Goal: Task Accomplishment & Management: Complete application form

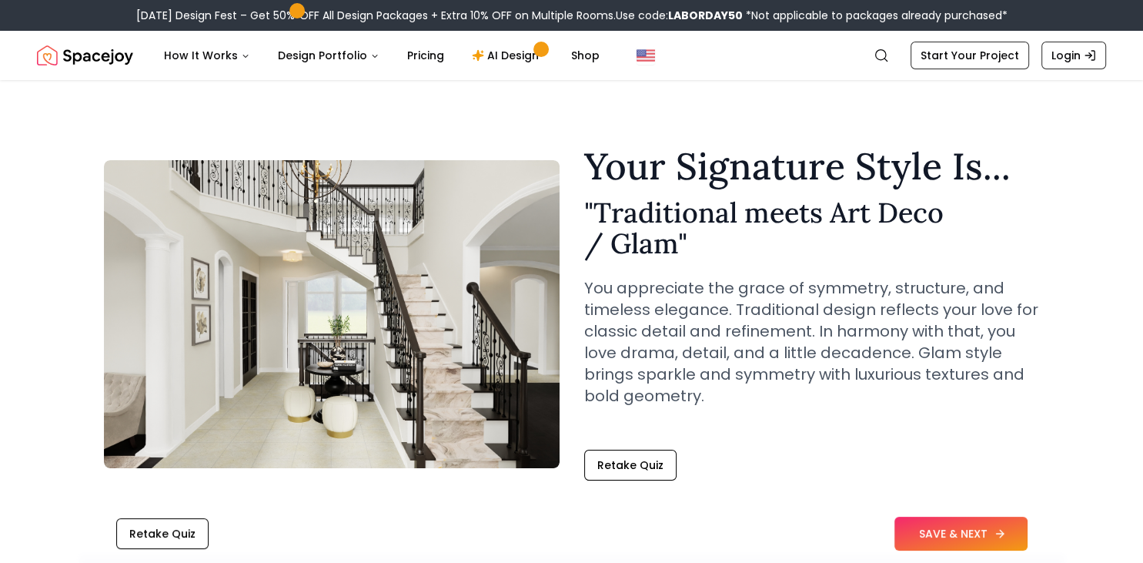
click at [994, 533] on icon at bounding box center [999, 533] width 12 height 12
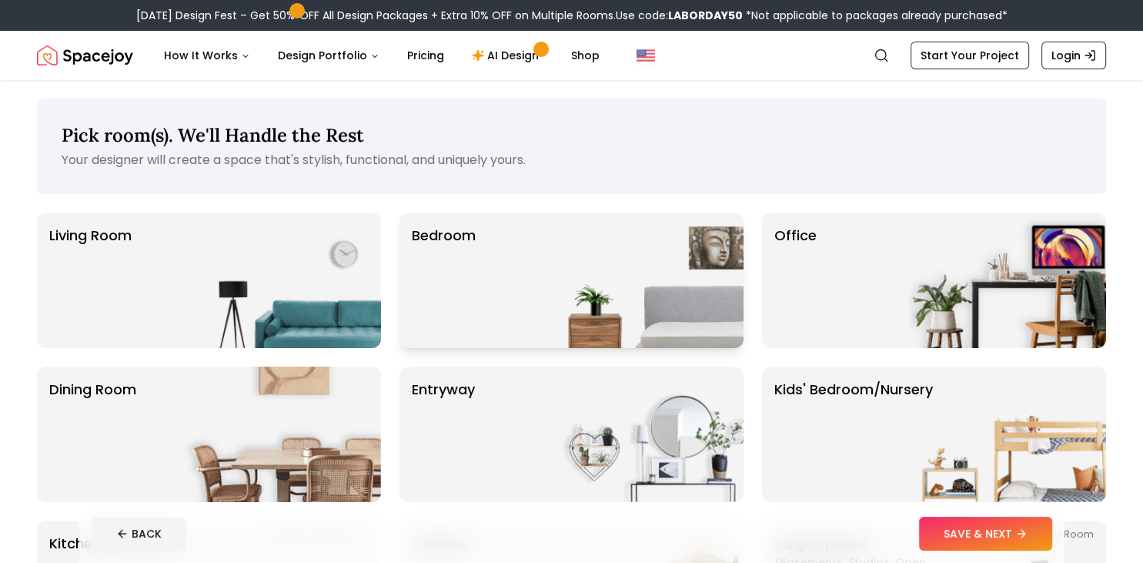
click at [565, 254] on img at bounding box center [644, 279] width 197 height 135
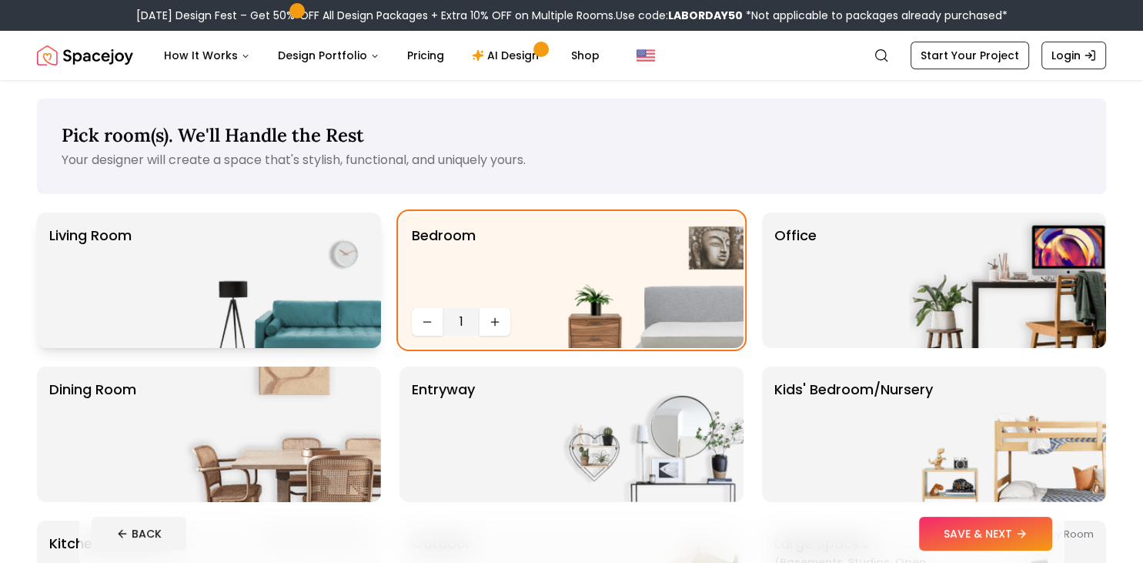
click at [277, 308] on img at bounding box center [282, 279] width 197 height 135
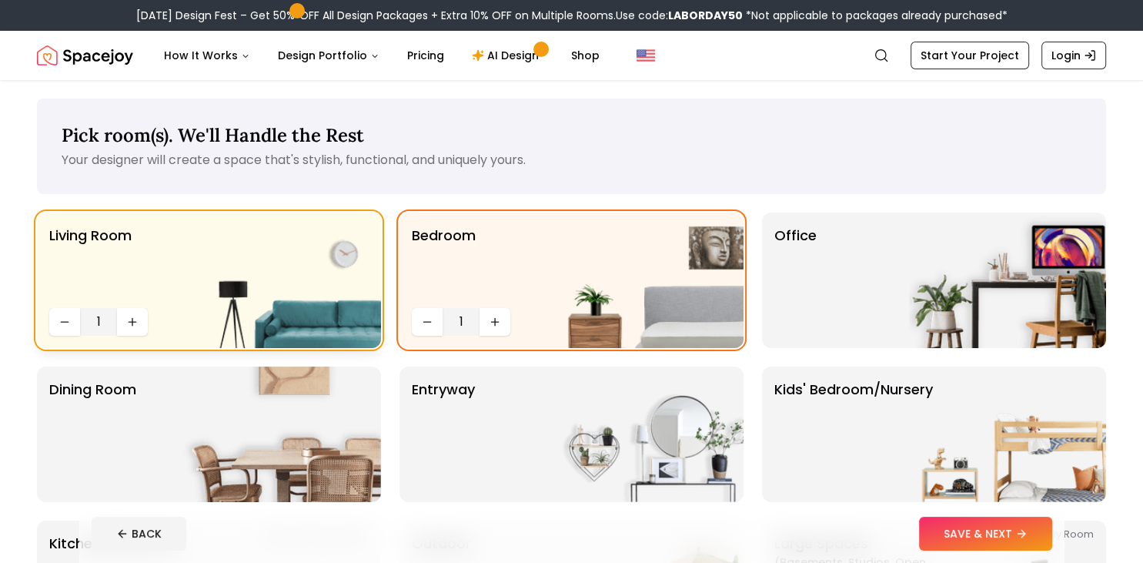
click at [294, 304] on img at bounding box center [282, 279] width 197 height 135
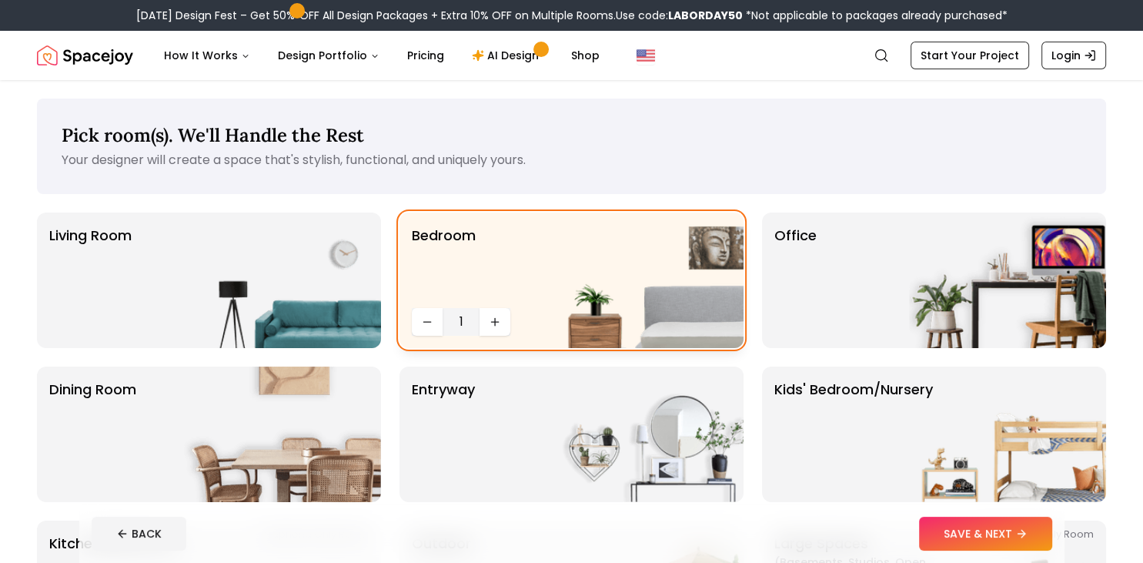
click at [527, 257] on div "Bedroom 1" at bounding box center [571, 279] width 344 height 135
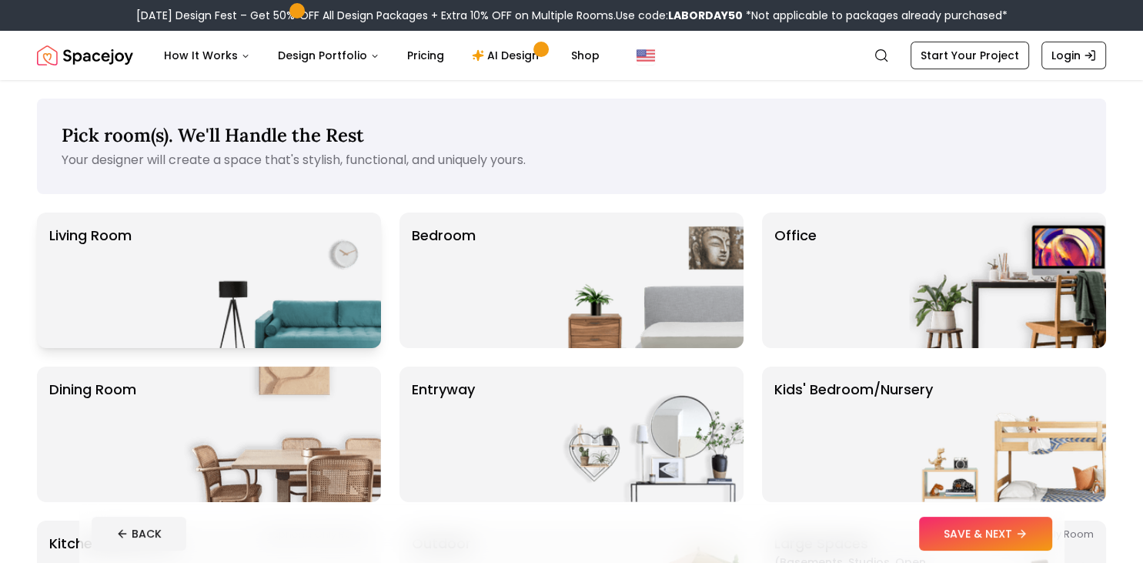
click at [229, 279] on img at bounding box center [282, 279] width 197 height 135
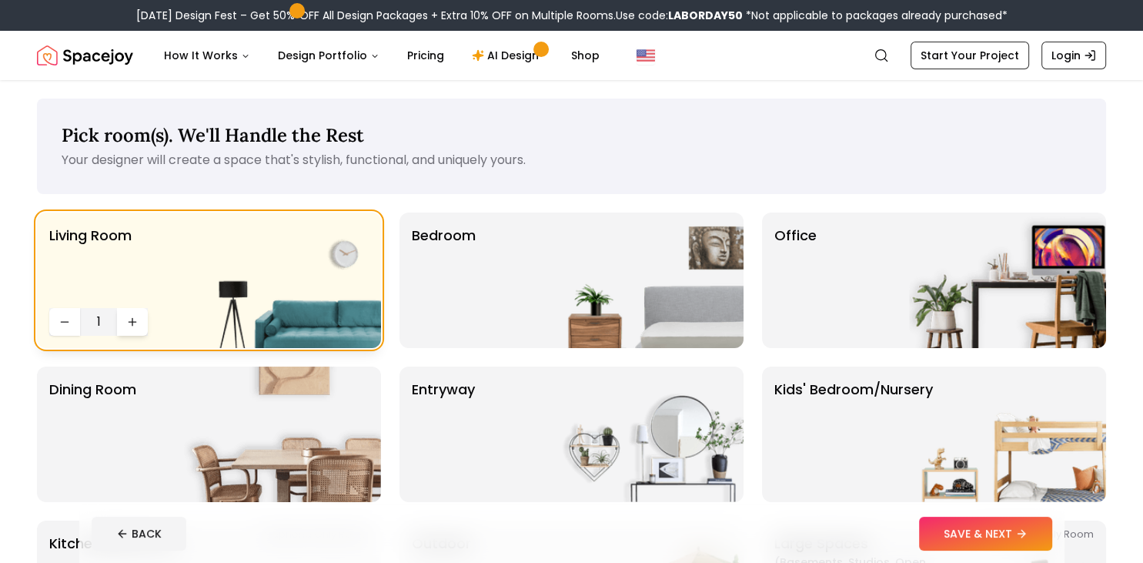
click at [135, 322] on icon "Increase quantity" at bounding box center [132, 322] width 12 height 12
click at [72, 324] on button "Decrease quantity" at bounding box center [64, 322] width 31 height 28
click at [593, 249] on img at bounding box center [644, 279] width 197 height 135
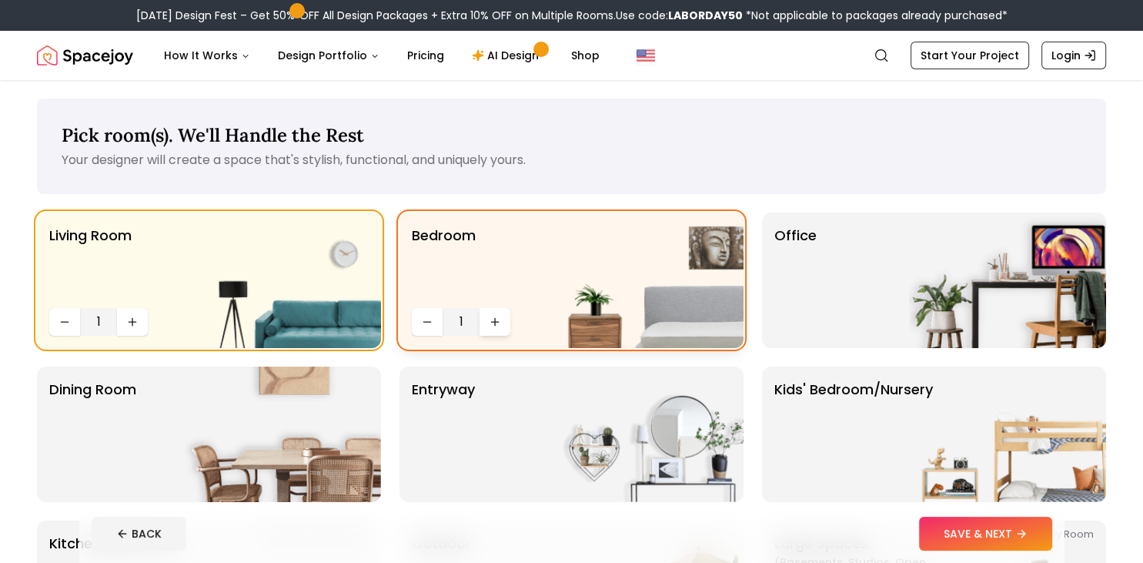
click at [495, 322] on icon "Increase quantity" at bounding box center [495, 321] width 0 height 7
click at [871, 257] on div "Office" at bounding box center [934, 279] width 344 height 135
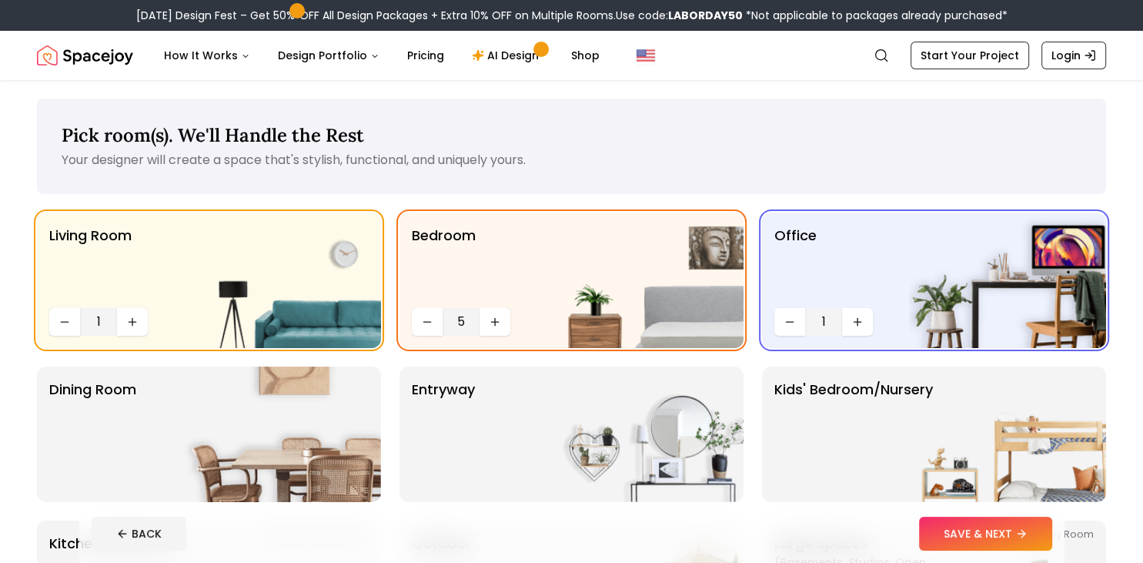
scroll to position [8, 0]
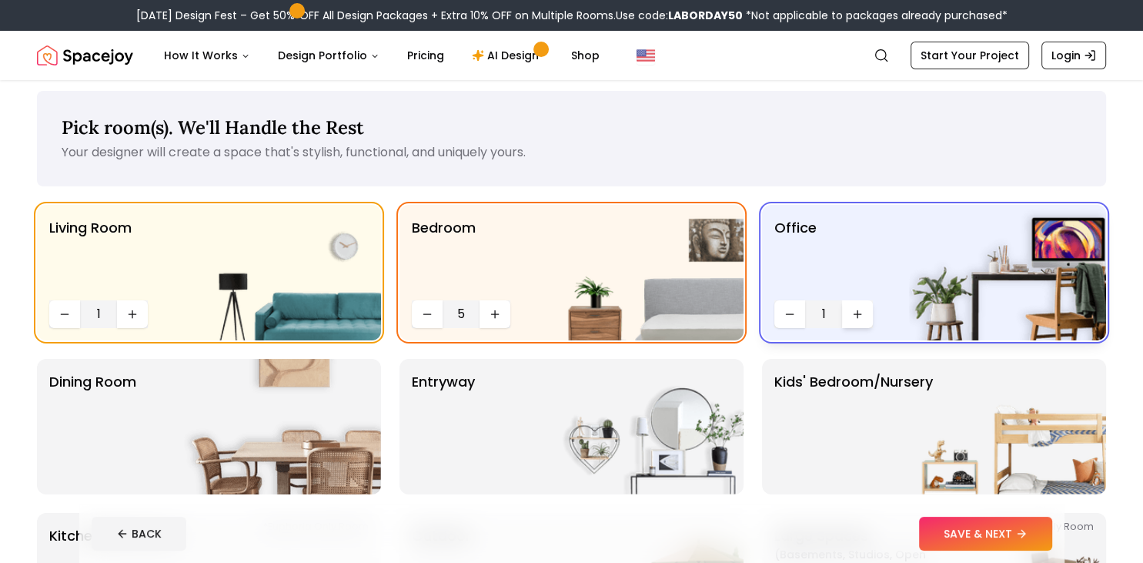
click at [861, 318] on icon "Increase quantity" at bounding box center [857, 314] width 12 height 12
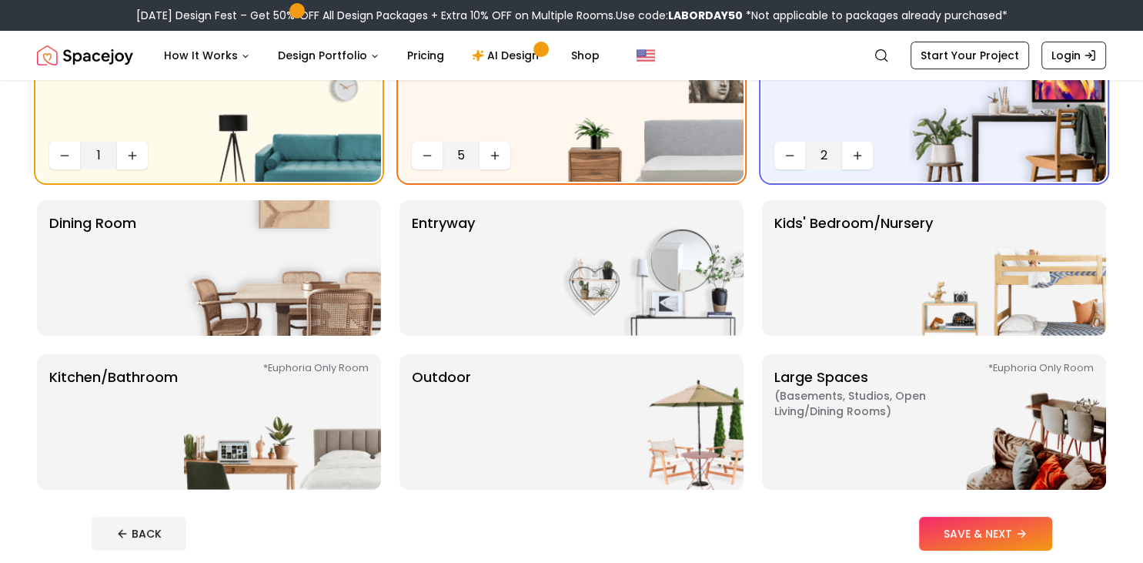
scroll to position [182, 0]
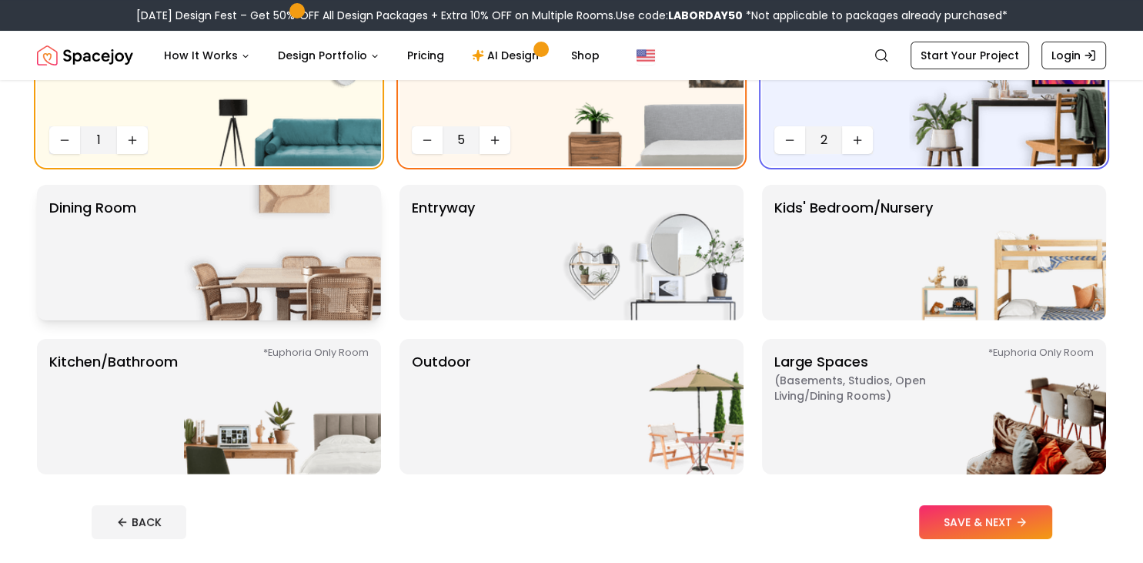
click at [295, 234] on img at bounding box center [282, 252] width 197 height 135
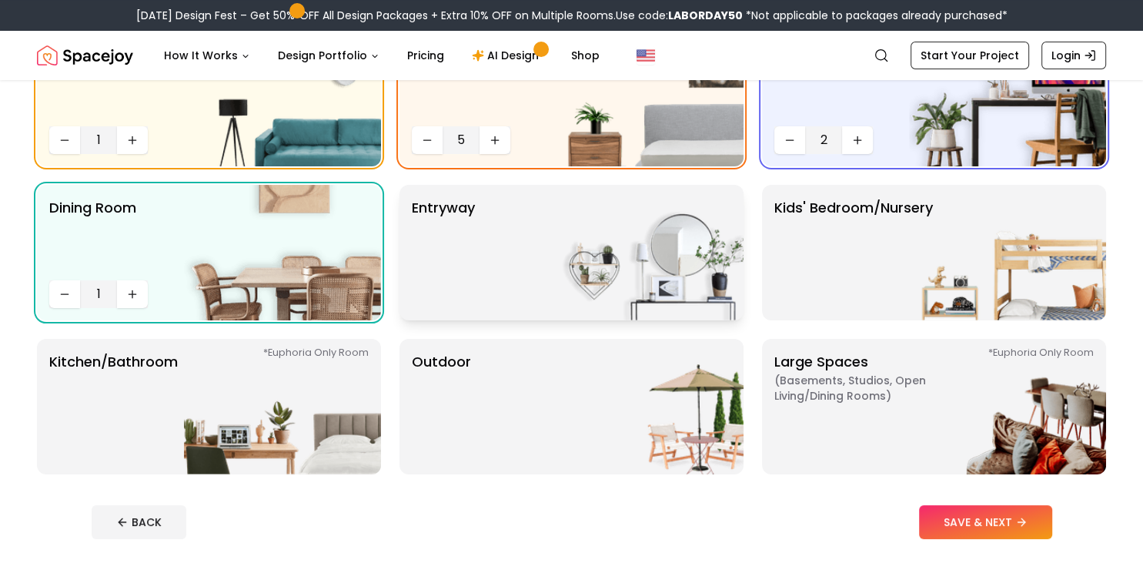
click at [523, 249] on div "entryway" at bounding box center [571, 252] width 344 height 135
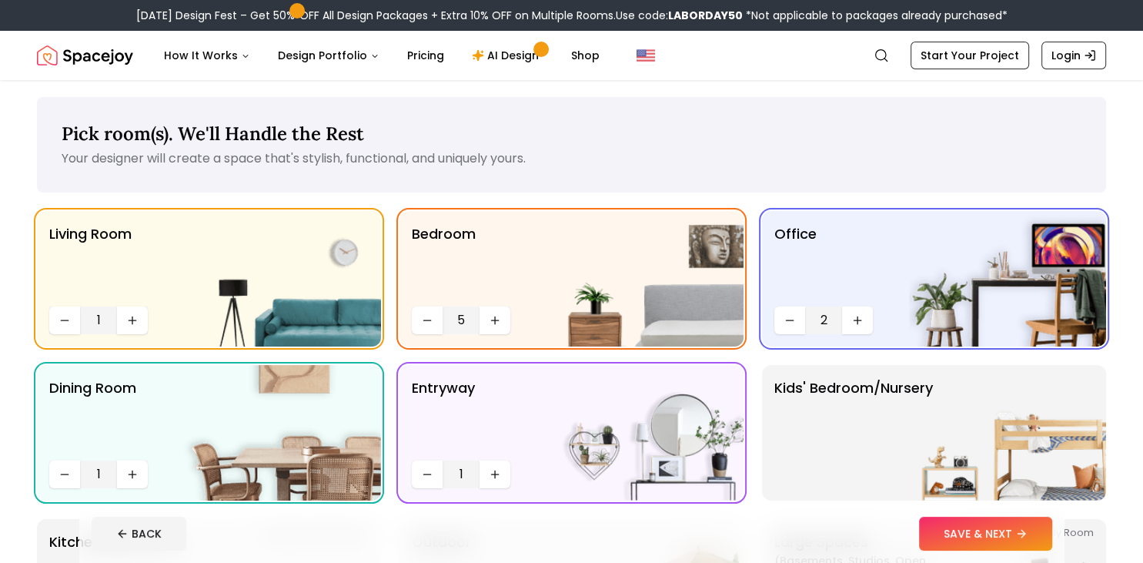
scroll to position [0, 0]
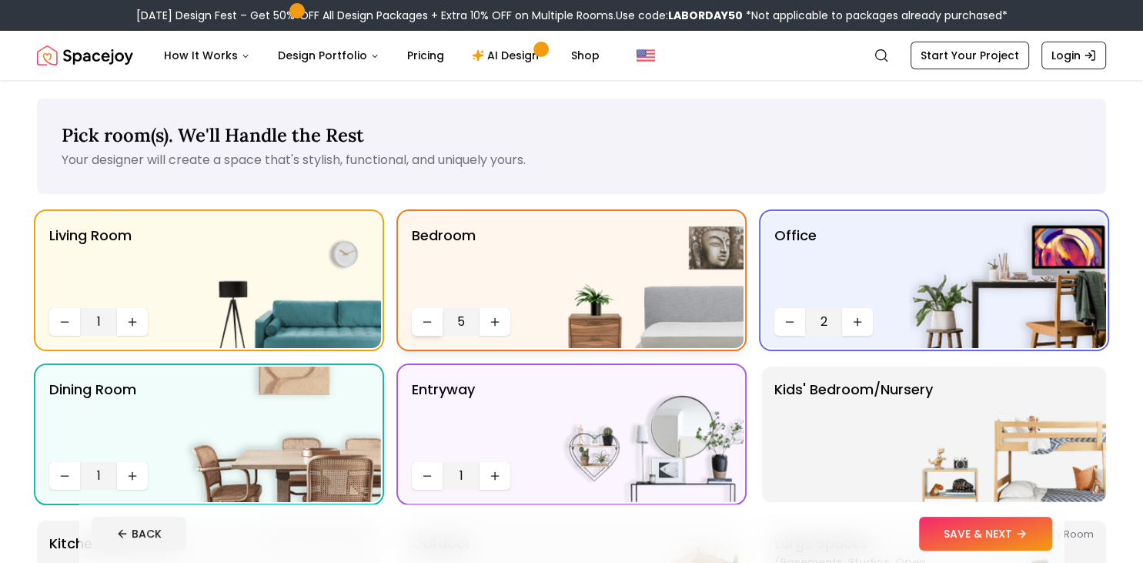
click at [439, 316] on button "Decrease quantity" at bounding box center [427, 322] width 31 height 28
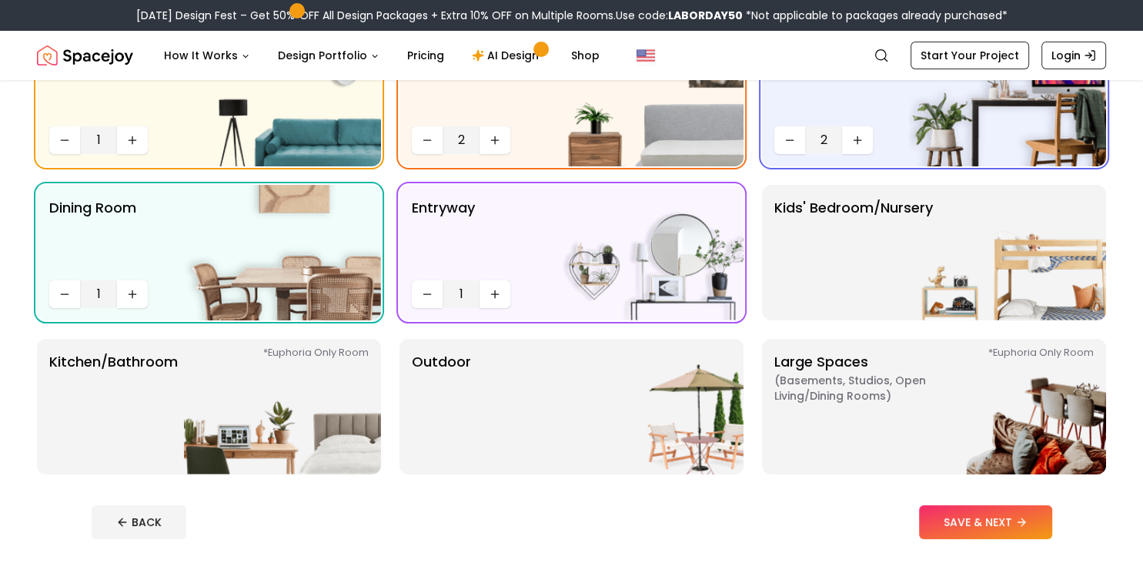
scroll to position [185, 0]
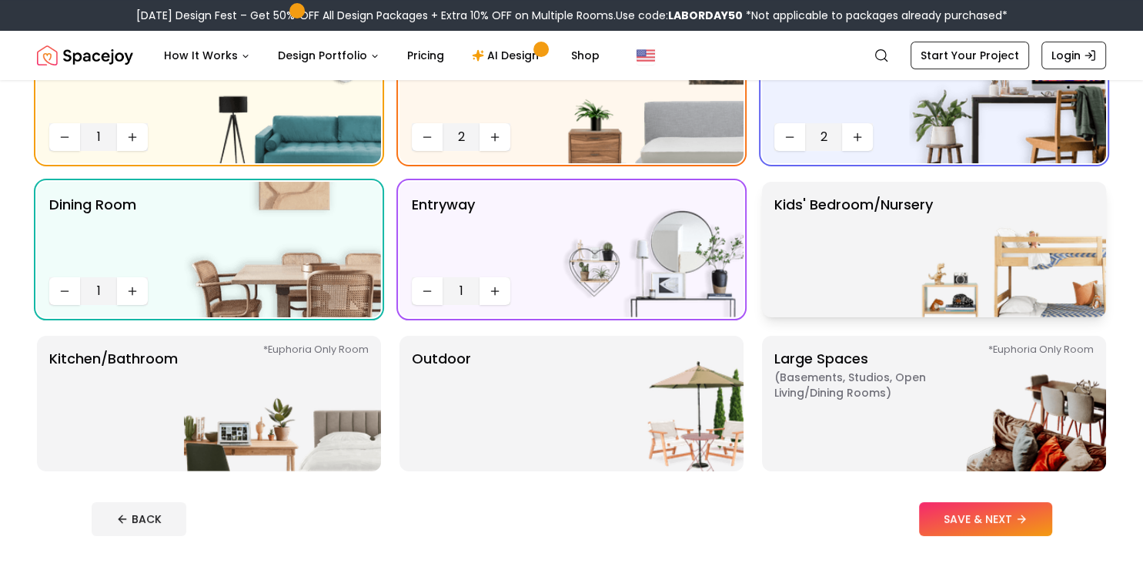
click at [936, 270] on img at bounding box center [1007, 249] width 197 height 135
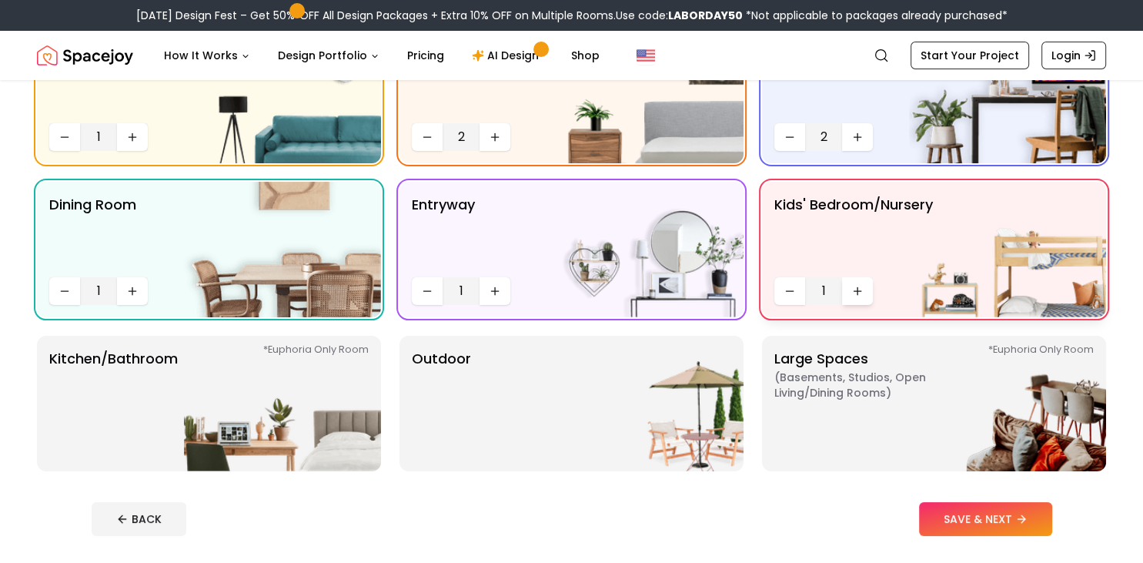
click at [849, 293] on button "Increase quantity" at bounding box center [857, 291] width 31 height 28
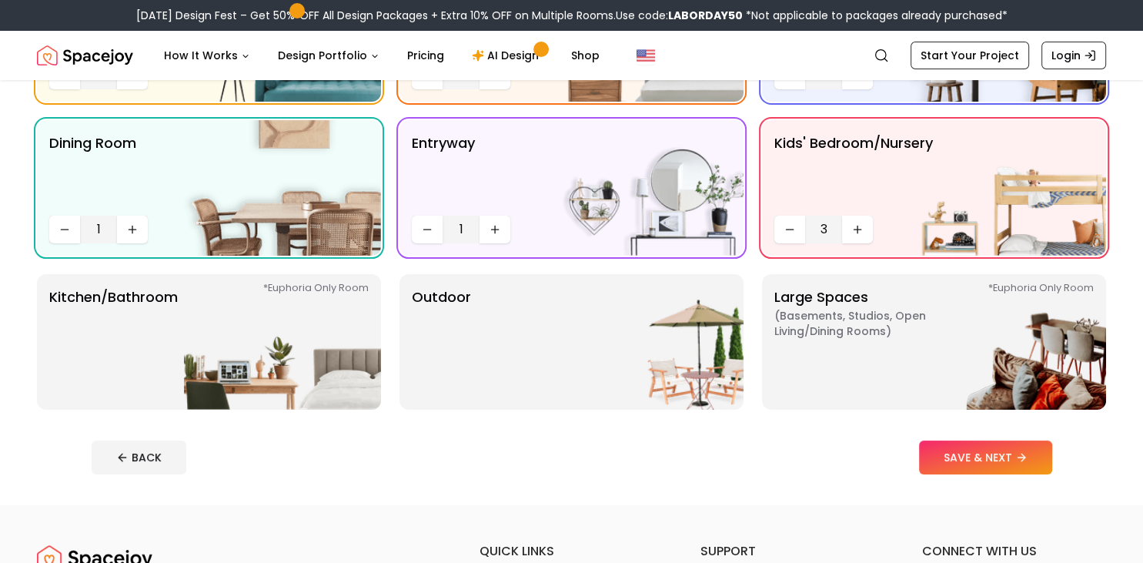
scroll to position [248, 0]
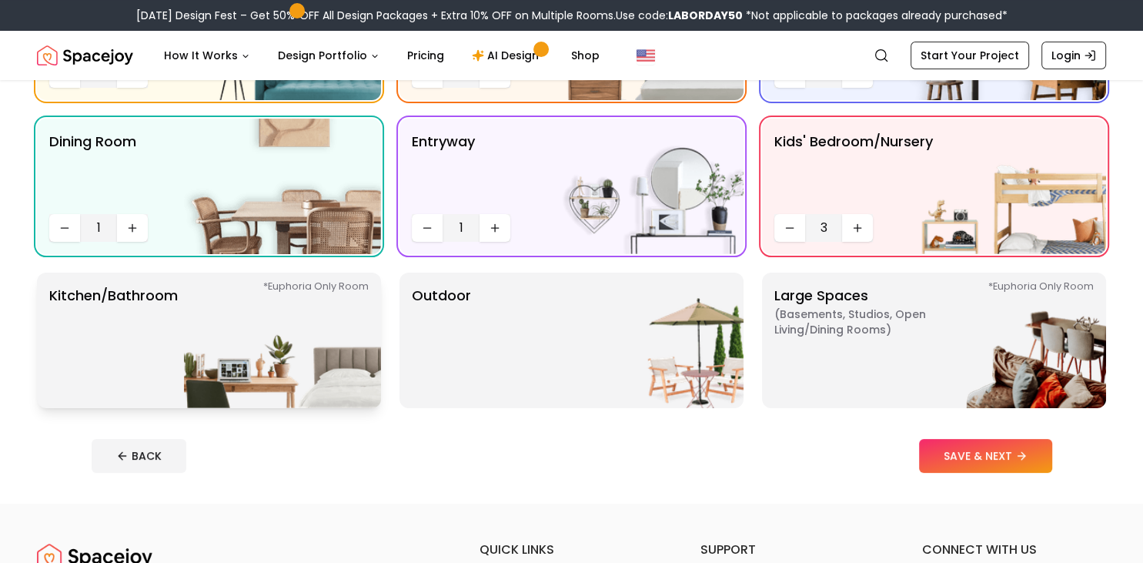
click at [272, 379] on img at bounding box center [282, 339] width 197 height 135
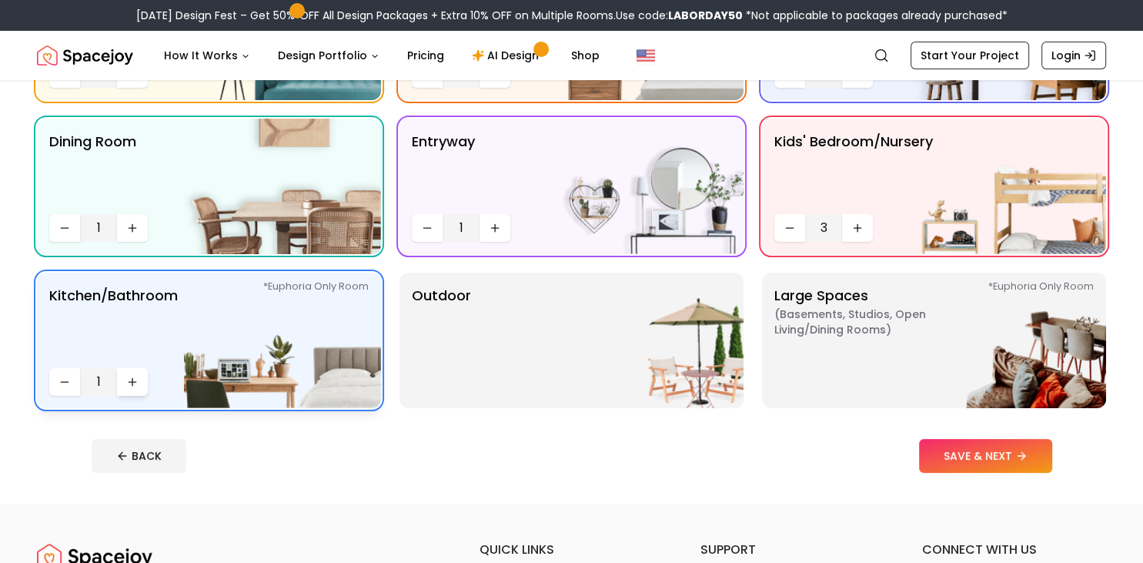
click at [128, 383] on icon "Increase quantity" at bounding box center [132, 382] width 12 height 12
click at [476, 380] on div "Outdoor" at bounding box center [571, 339] width 344 height 135
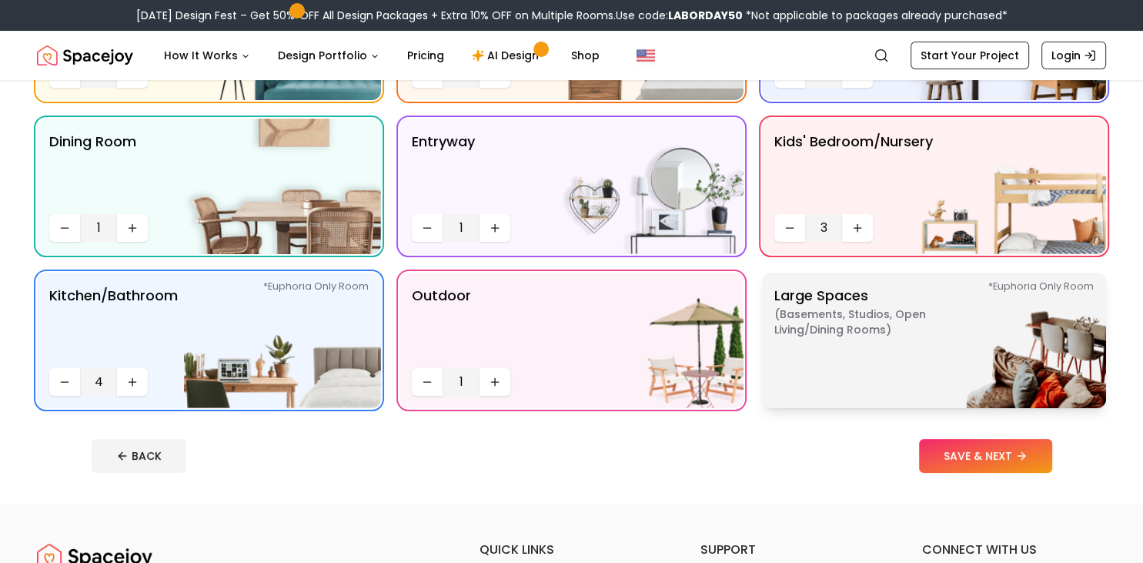
click at [863, 396] on div "*Euphoria Only Room Large Spaces ( Basements, Studios, Open living/dining rooms…" at bounding box center [934, 339] width 344 height 135
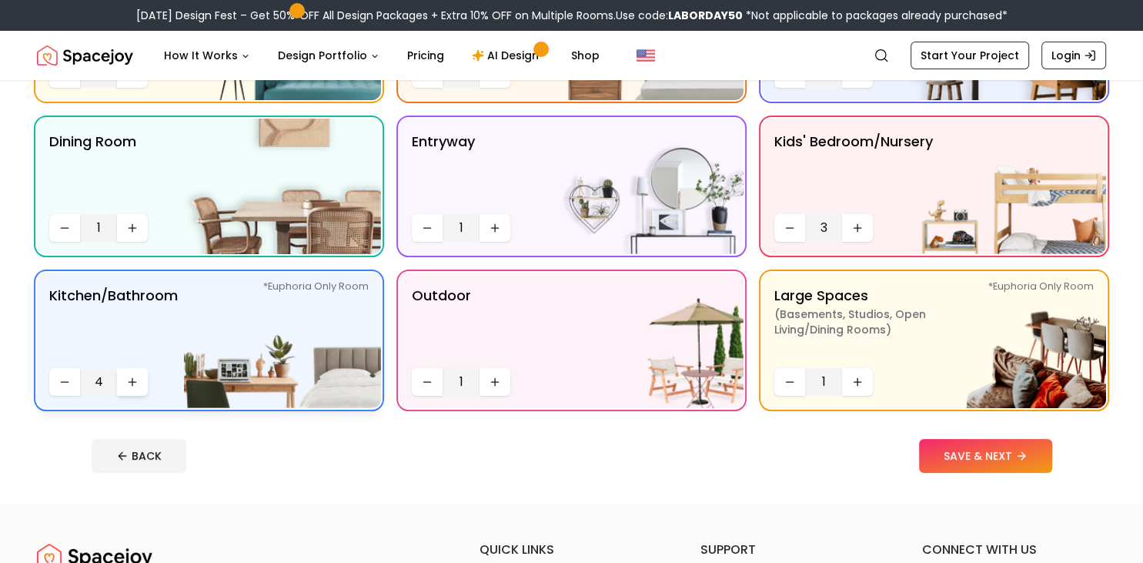
click at [125, 386] on button "Increase quantity" at bounding box center [132, 382] width 31 height 28
click at [62, 382] on icon "Decrease quantity" at bounding box center [64, 382] width 12 height 12
click at [993, 448] on button "SAVE & NEXT" at bounding box center [985, 456] width 133 height 34
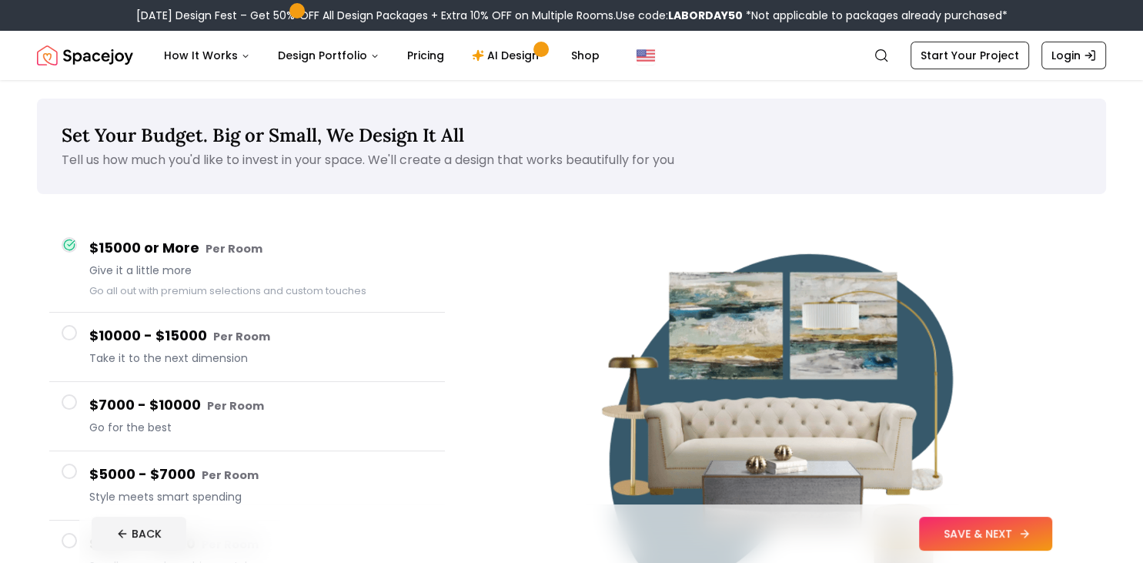
click at [959, 531] on button "SAVE & NEXT" at bounding box center [985, 533] width 133 height 34
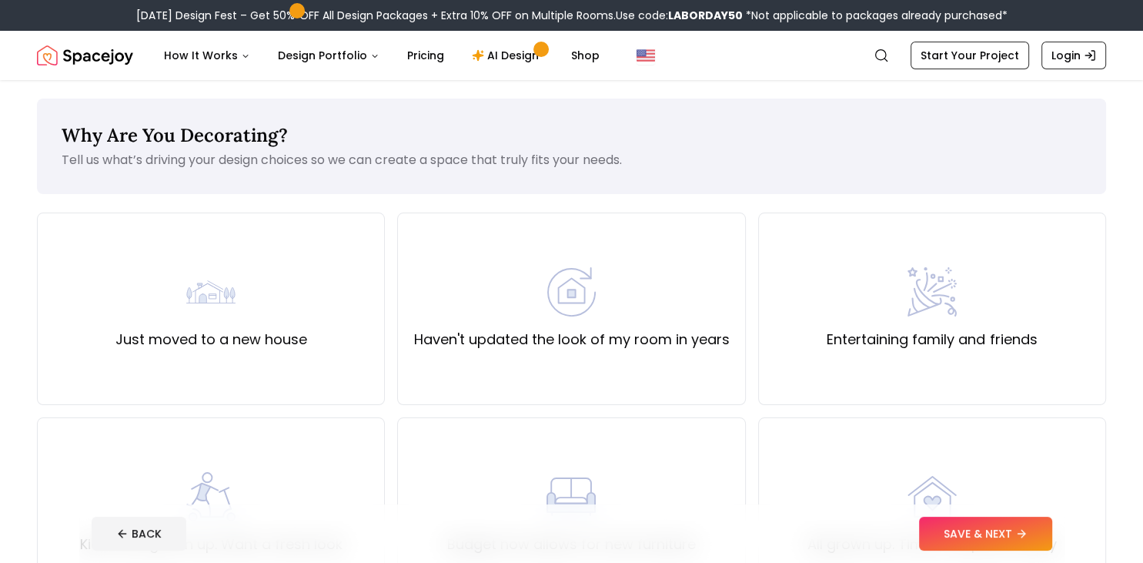
drag, startPoint x: 1133, startPoint y: 145, endPoint x: 1142, endPoint y: 137, distance: 12.5
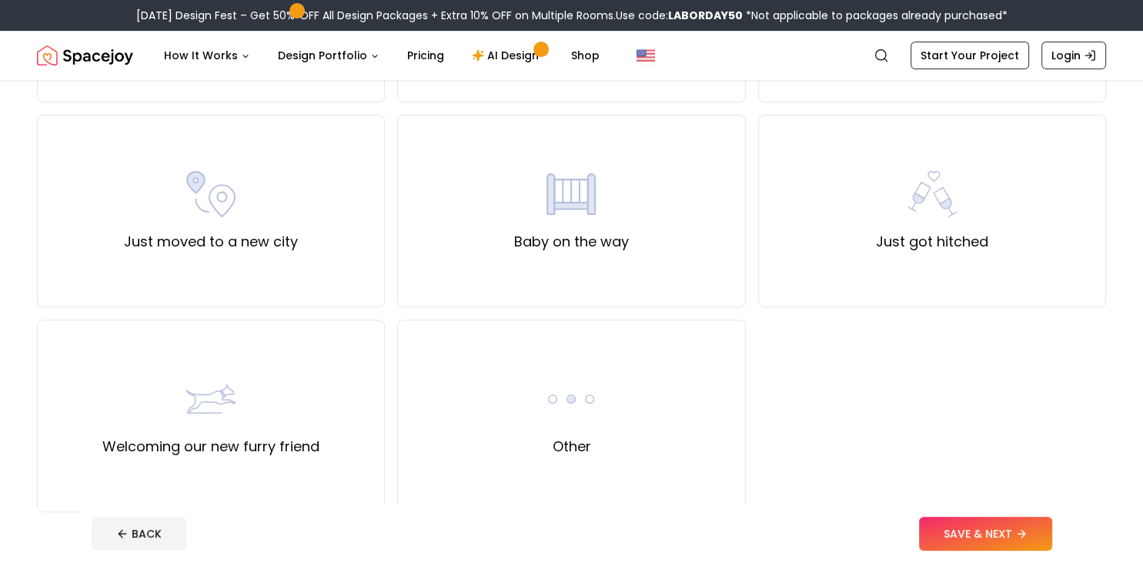
scroll to position [499, 0]
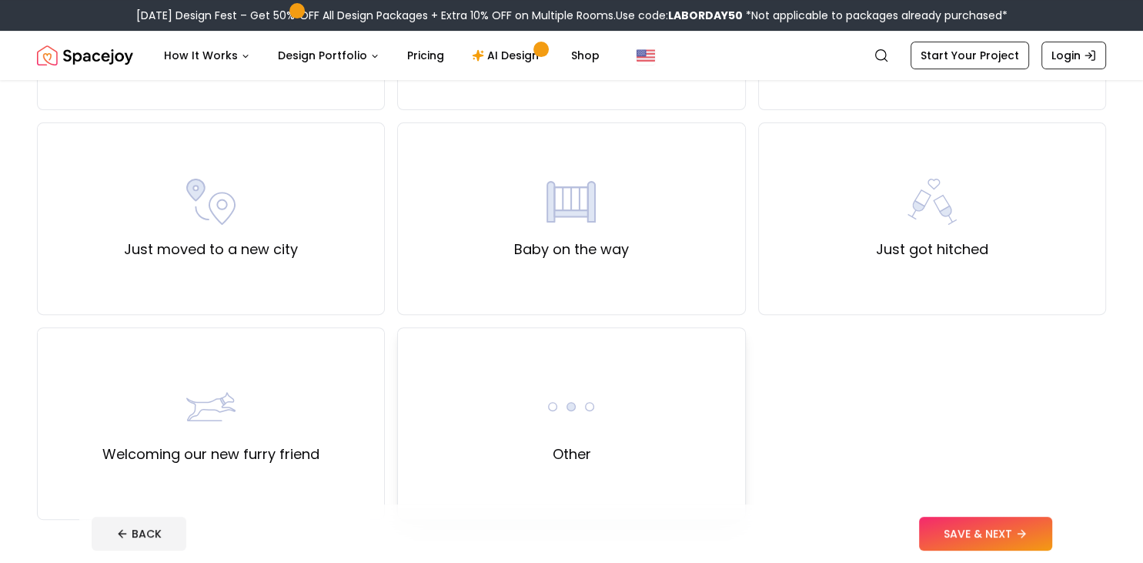
click at [666, 409] on div "Other" at bounding box center [571, 423] width 348 height 192
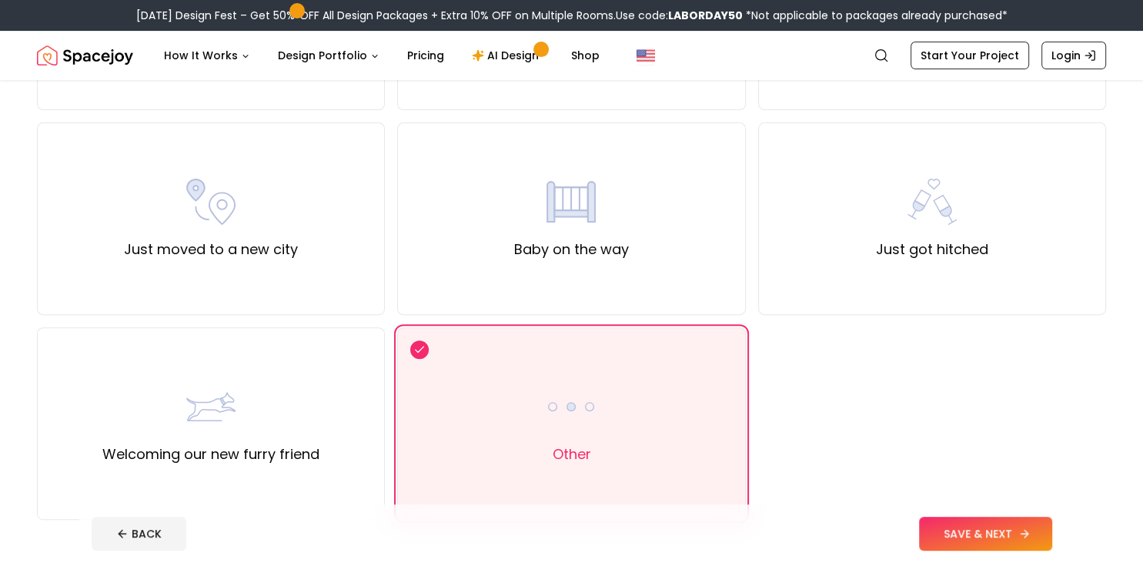
click at [1002, 533] on button "SAVE & NEXT" at bounding box center [985, 533] width 133 height 34
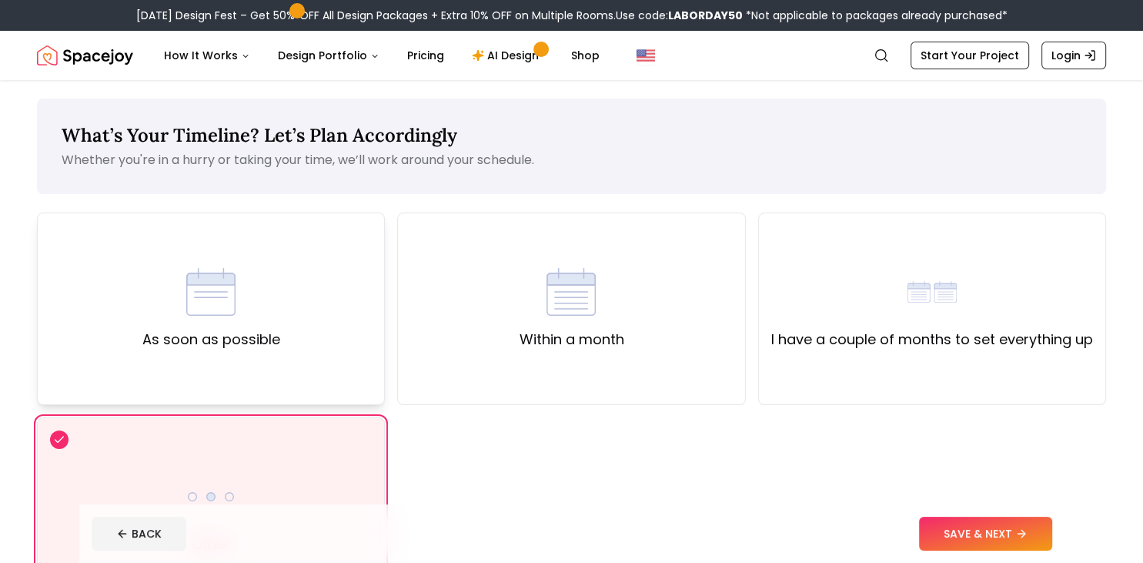
click at [363, 386] on div "As soon as possible" at bounding box center [211, 308] width 348 height 192
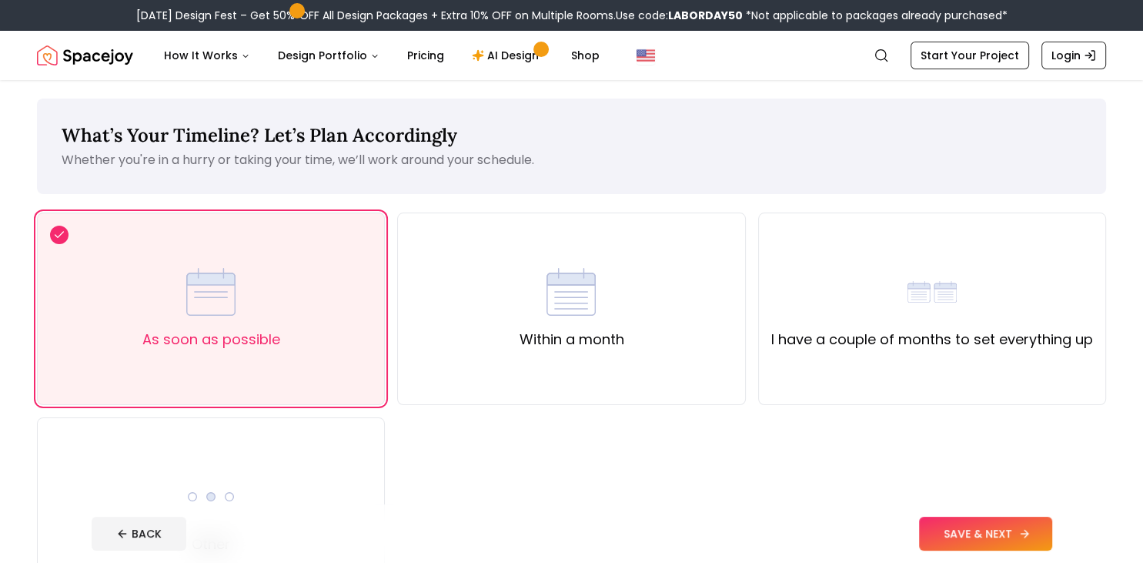
click at [988, 534] on button "SAVE & NEXT" at bounding box center [985, 533] width 133 height 34
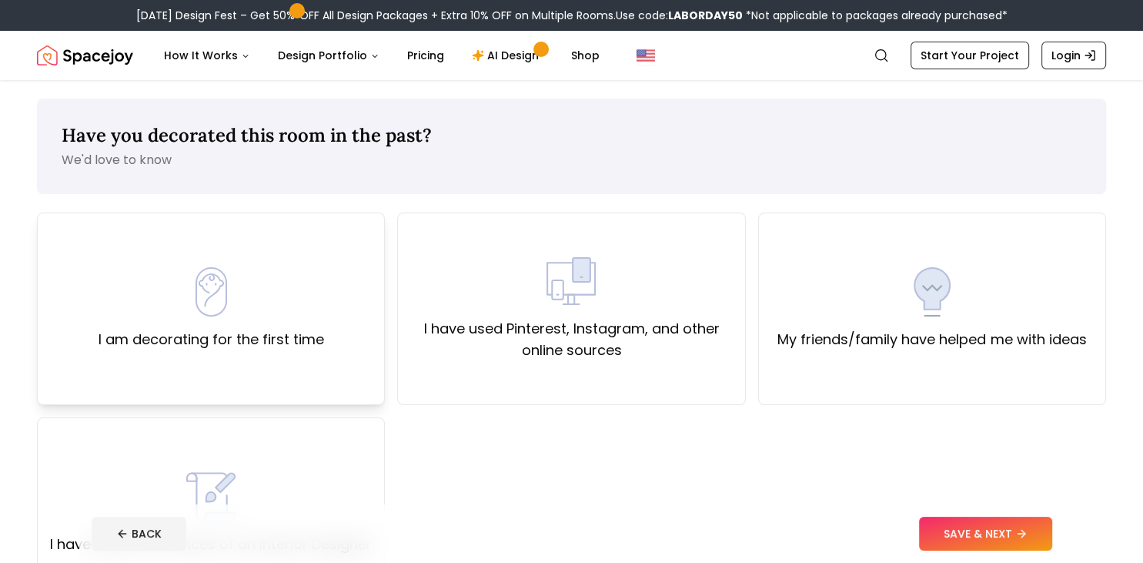
click at [313, 360] on div "I am decorating for the first time" at bounding box center [211, 308] width 348 height 192
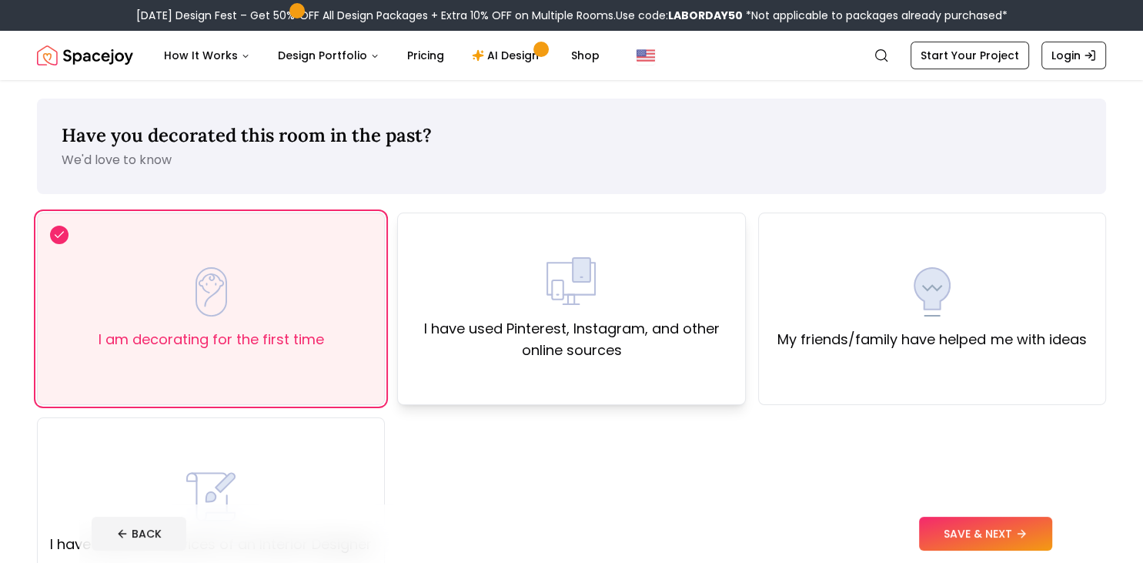
click at [617, 384] on div "I have used Pinterest, Instagram, and other online sources" at bounding box center [571, 308] width 348 height 192
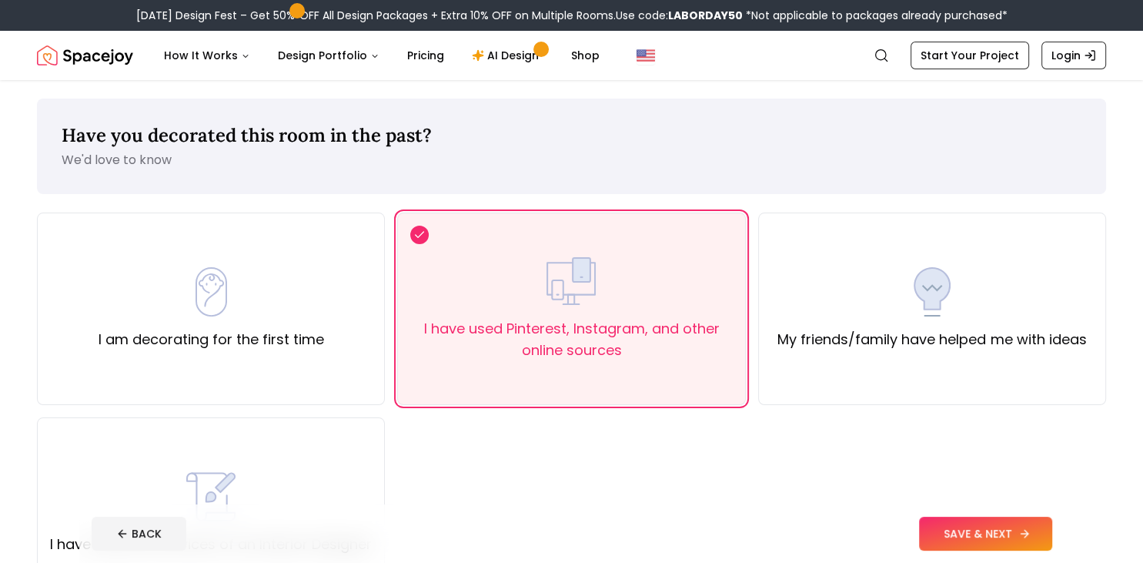
click at [980, 526] on button "SAVE & NEXT" at bounding box center [985, 533] width 133 height 34
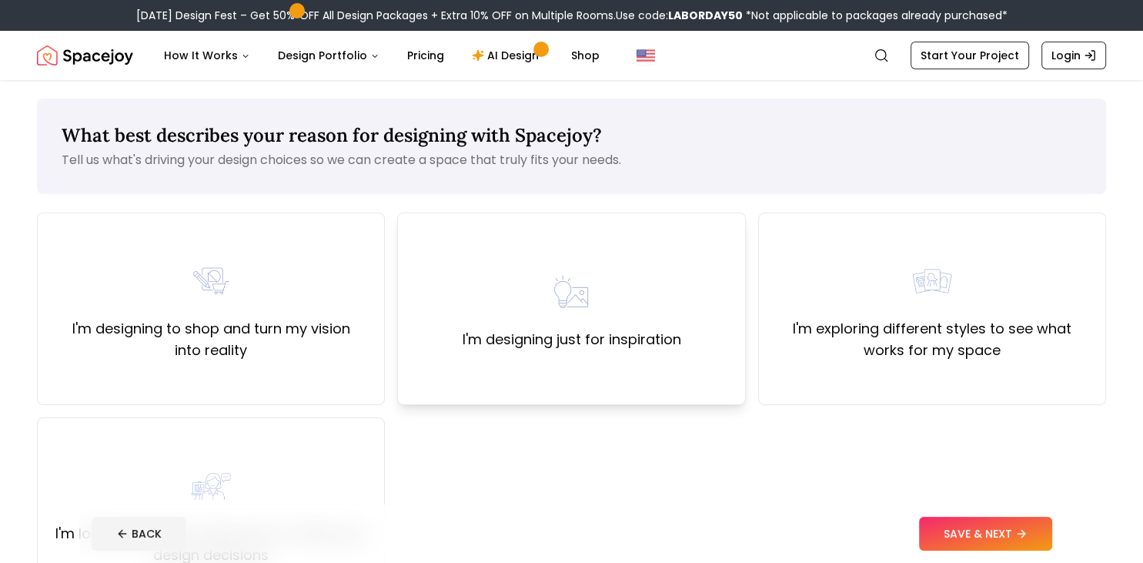
click at [636, 356] on div "I'm designing just for inspiration" at bounding box center [571, 308] width 348 height 192
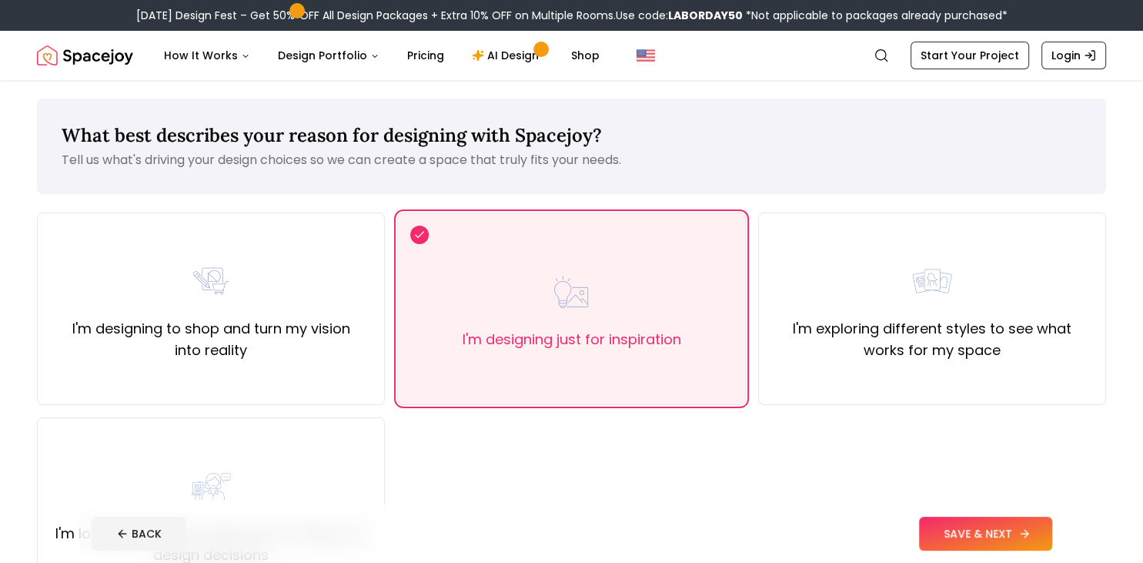
click at [996, 535] on button "SAVE & NEXT" at bounding box center [985, 533] width 133 height 34
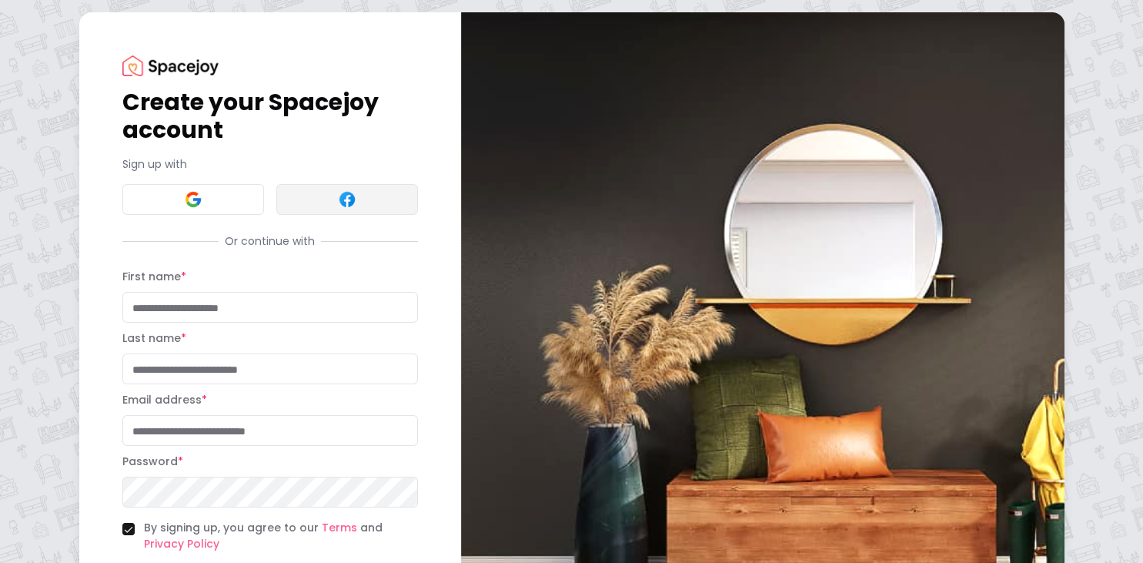
click at [344, 205] on img at bounding box center [347, 199] width 18 height 18
